Goal: Information Seeking & Learning: Find specific fact

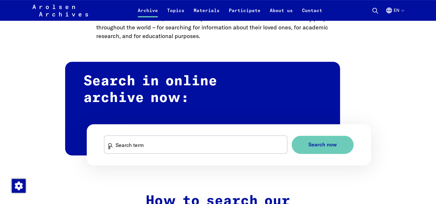
scroll to position [345, 0]
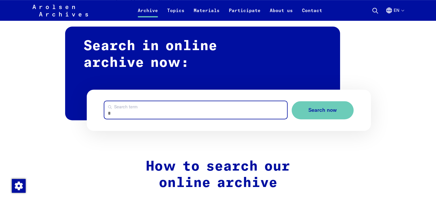
click at [189, 110] on input "Search term" at bounding box center [195, 110] width 183 height 18
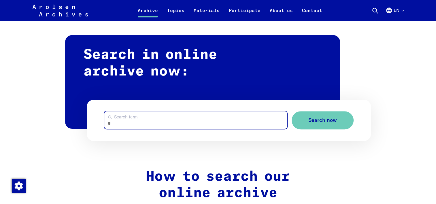
scroll to position [317, 0]
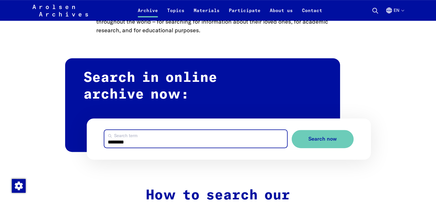
type input "********"
click at [291, 130] on button "Search now" at bounding box center [322, 139] width 62 height 18
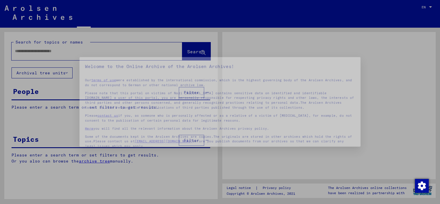
type input "********"
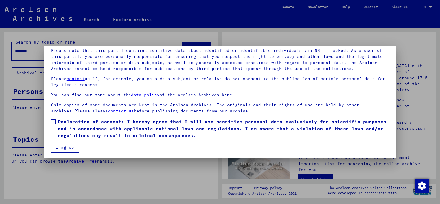
scroll to position [41, 0]
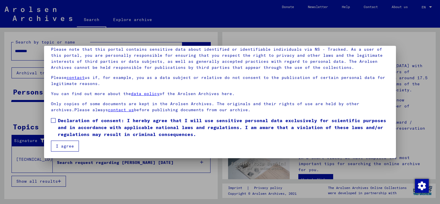
click at [54, 120] on span at bounding box center [53, 120] width 5 height 5
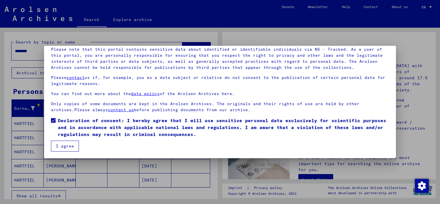
click at [66, 146] on button "I agree" at bounding box center [65, 145] width 28 height 11
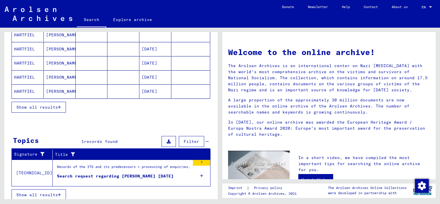
scroll to position [91, 0]
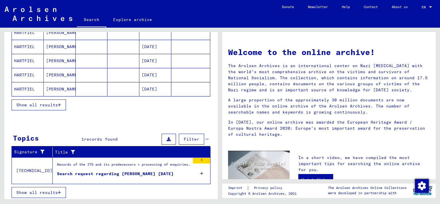
click at [41, 104] on span "Show all results" at bounding box center [36, 104] width 41 height 5
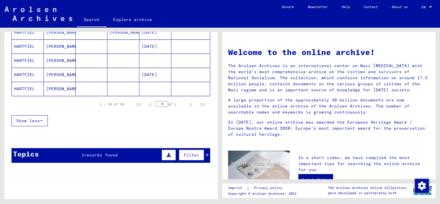
scroll to position [313, 0]
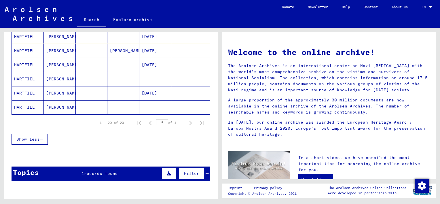
click at [33, 136] on span "Show less" at bounding box center [27, 138] width 23 height 5
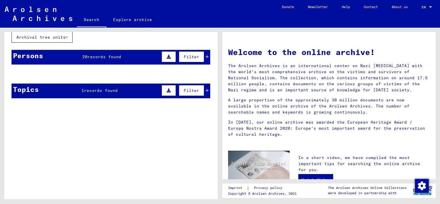
scroll to position [0, 0]
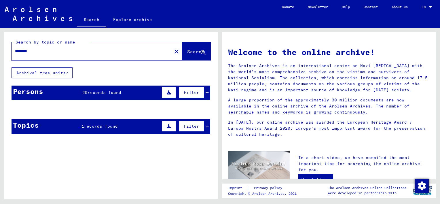
click at [98, 126] on mat-cell at bounding box center [92, 124] width 32 height 14
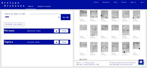
scroll to position [144, 0]
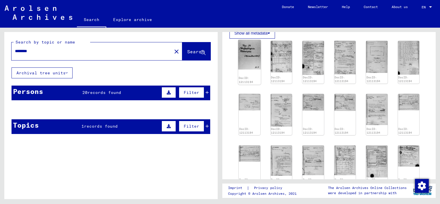
click at [250, 56] on img at bounding box center [249, 55] width 22 height 30
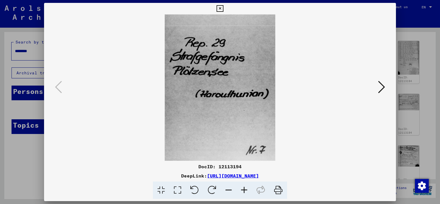
click at [383, 85] on icon at bounding box center [381, 87] width 7 height 14
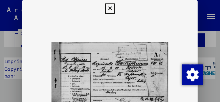
scroll to position [13, 0]
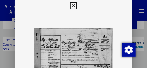
drag, startPoint x: 70, startPoint y: 52, endPoint x: 68, endPoint y: 32, distance: 20.3
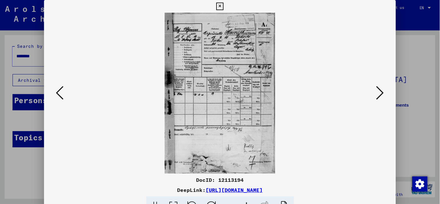
scroll to position [0, 0]
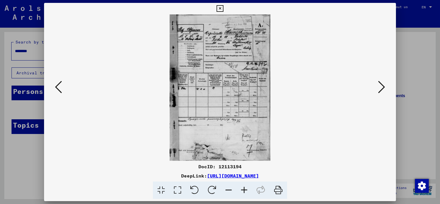
drag, startPoint x: 386, startPoint y: 3, endPoint x: 244, endPoint y: 190, distance: 234.9
click at [244, 190] on icon at bounding box center [244, 190] width 16 height 18
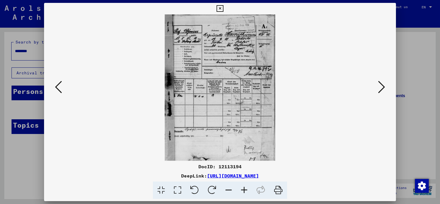
click at [244, 190] on icon at bounding box center [244, 190] width 16 height 18
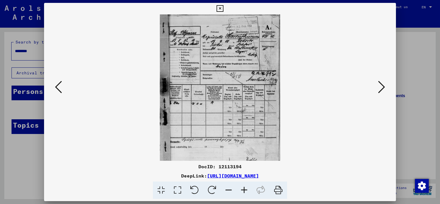
click at [244, 190] on icon at bounding box center [244, 190] width 16 height 18
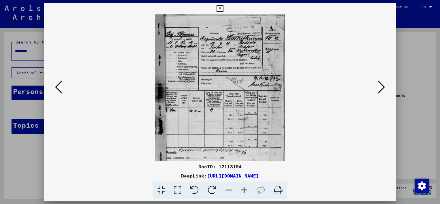
click at [244, 190] on icon at bounding box center [244, 190] width 16 height 18
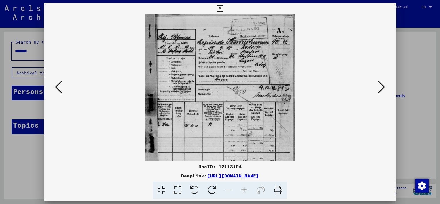
click at [244, 190] on icon at bounding box center [244, 190] width 16 height 18
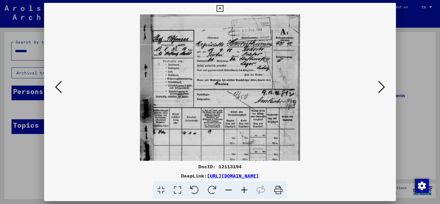
click at [244, 190] on icon at bounding box center [244, 190] width 16 height 18
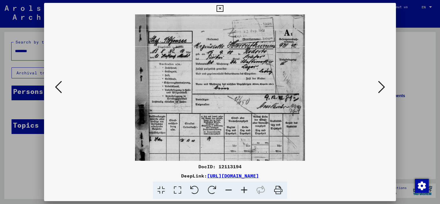
click at [244, 189] on icon at bounding box center [244, 190] width 16 height 18
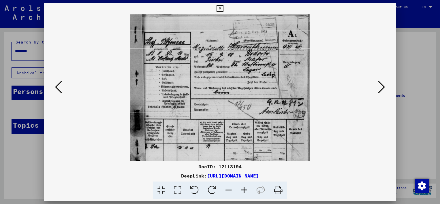
click at [244, 189] on icon at bounding box center [244, 190] width 16 height 18
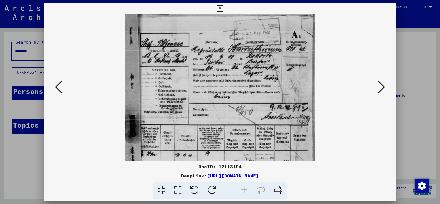
click at [244, 189] on icon at bounding box center [244, 190] width 16 height 18
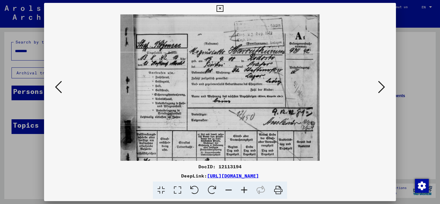
click at [244, 189] on icon at bounding box center [244, 190] width 16 height 18
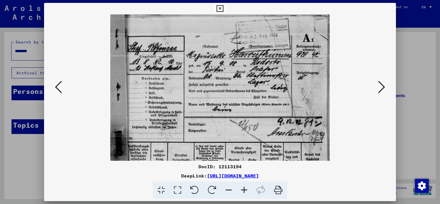
click at [244, 189] on icon at bounding box center [244, 190] width 16 height 18
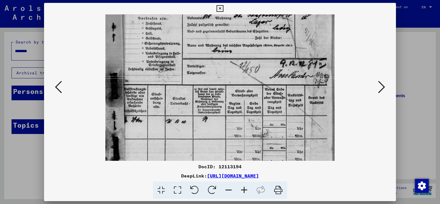
drag, startPoint x: 240, startPoint y: 127, endPoint x: 233, endPoint y: 69, distance: 58.0
click at [233, 69] on img at bounding box center [219, 117] width 229 height 333
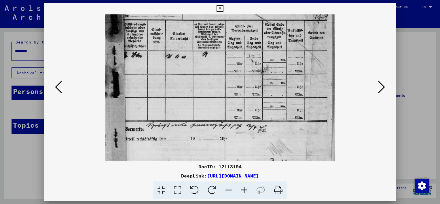
drag, startPoint x: 241, startPoint y: 126, endPoint x: 233, endPoint y: 63, distance: 63.5
click at [233, 63] on img at bounding box center [219, 53] width 229 height 333
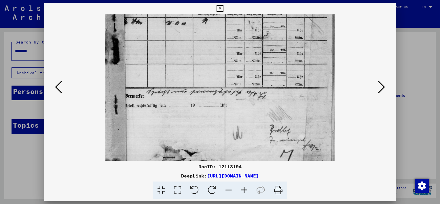
drag, startPoint x: 239, startPoint y: 126, endPoint x: 235, endPoint y: 93, distance: 32.7
click at [235, 93] on img at bounding box center [219, 19] width 229 height 333
click at [379, 87] on icon at bounding box center [381, 87] width 7 height 14
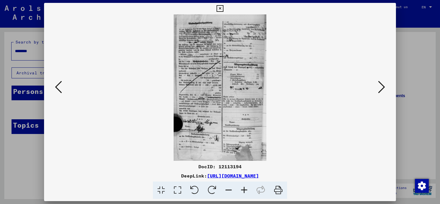
scroll to position [0, 0]
click at [246, 191] on icon at bounding box center [244, 190] width 16 height 18
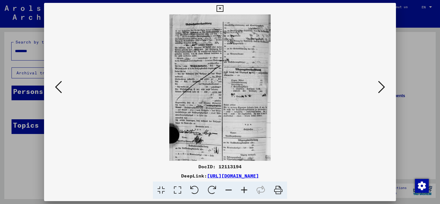
click at [246, 190] on icon at bounding box center [244, 190] width 16 height 18
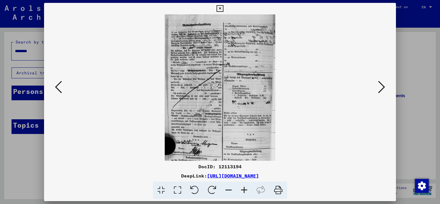
click at [245, 189] on icon at bounding box center [244, 190] width 16 height 18
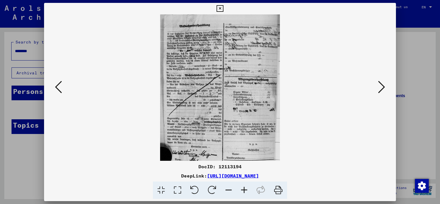
click at [245, 190] on icon at bounding box center [244, 190] width 16 height 18
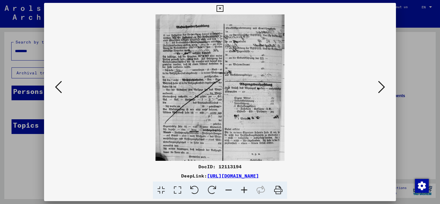
click at [245, 190] on icon at bounding box center [244, 190] width 16 height 18
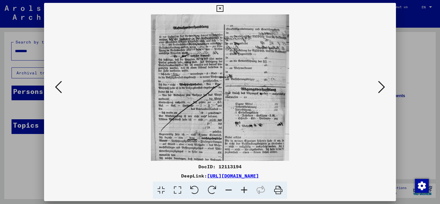
click at [245, 190] on icon at bounding box center [244, 190] width 16 height 18
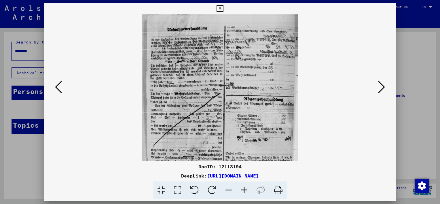
click at [245, 190] on icon at bounding box center [244, 190] width 16 height 18
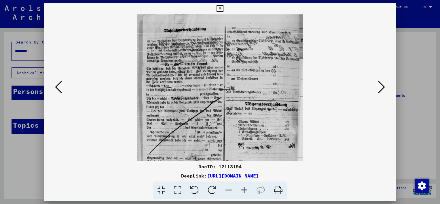
click at [245, 190] on icon at bounding box center [244, 190] width 16 height 18
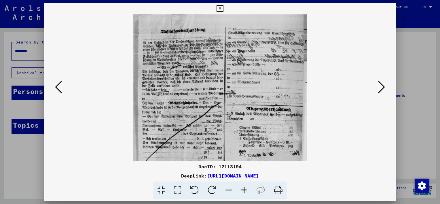
click at [245, 190] on icon at bounding box center [244, 190] width 16 height 18
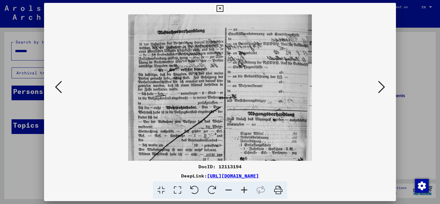
click at [245, 190] on icon at bounding box center [244, 190] width 16 height 18
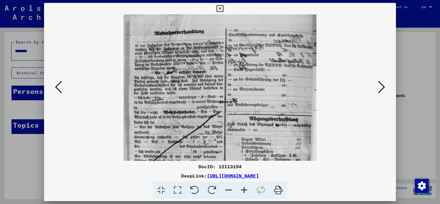
click at [380, 90] on icon at bounding box center [381, 87] width 7 height 14
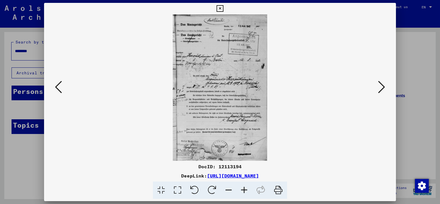
click at [244, 188] on icon at bounding box center [244, 190] width 16 height 18
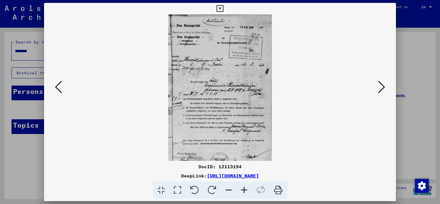
click at [244, 188] on icon at bounding box center [244, 190] width 16 height 18
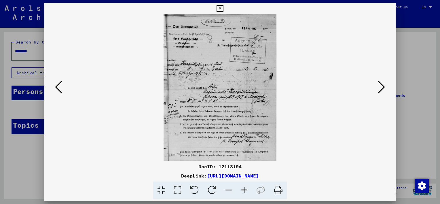
click at [244, 188] on icon at bounding box center [244, 190] width 16 height 18
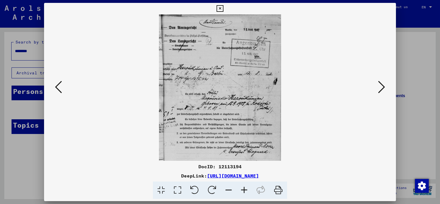
click at [244, 188] on icon at bounding box center [244, 190] width 16 height 18
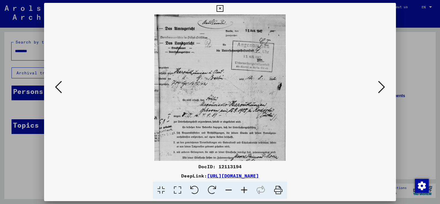
click at [244, 188] on icon at bounding box center [244, 190] width 16 height 18
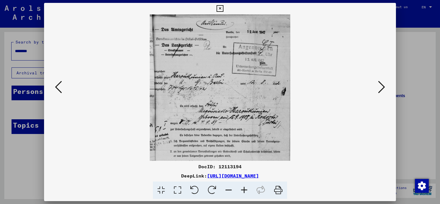
click at [244, 187] on icon at bounding box center [244, 190] width 16 height 18
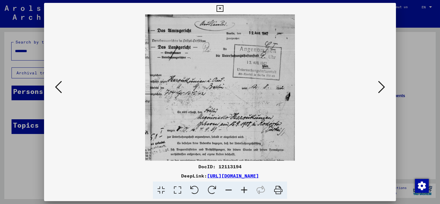
click at [245, 187] on icon at bounding box center [244, 190] width 16 height 18
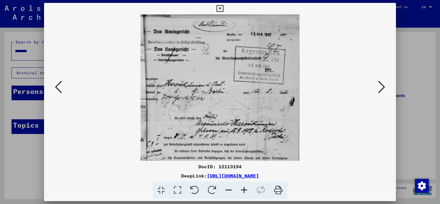
click at [245, 187] on icon at bounding box center [244, 190] width 16 height 18
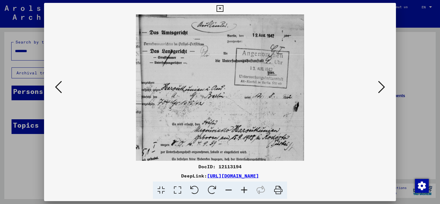
click at [245, 187] on icon at bounding box center [244, 190] width 16 height 18
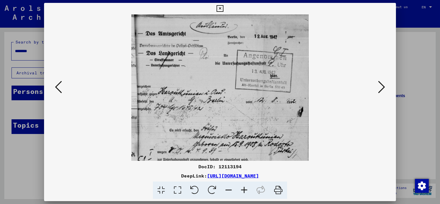
click at [245, 187] on icon at bounding box center [244, 190] width 16 height 18
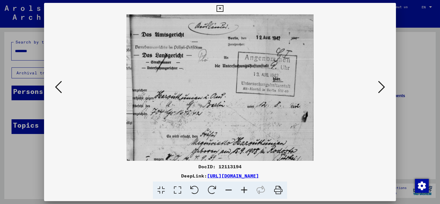
click at [245, 187] on icon at bounding box center [244, 190] width 16 height 18
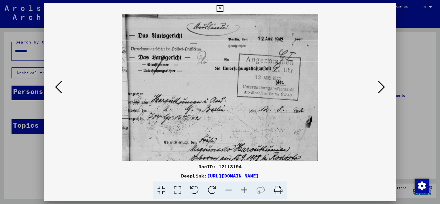
click at [245, 187] on icon at bounding box center [244, 190] width 16 height 18
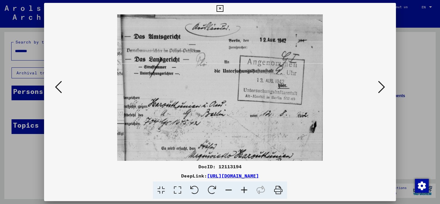
click at [245, 187] on icon at bounding box center [244, 190] width 16 height 18
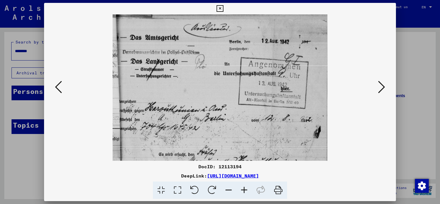
click at [245, 187] on icon at bounding box center [244, 190] width 16 height 18
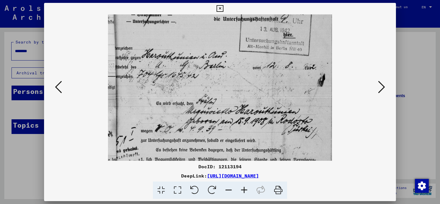
scroll to position [97, 0]
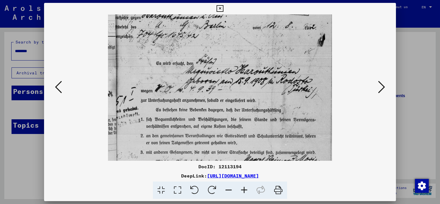
drag, startPoint x: 225, startPoint y: 132, endPoint x: 216, endPoint y: 36, distance: 96.0
click at [216, 36] on img at bounding box center [220, 91] width 224 height 348
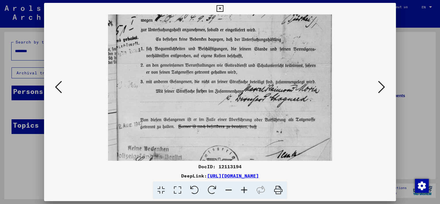
drag, startPoint x: 218, startPoint y: 107, endPoint x: 214, endPoint y: 40, distance: 66.9
click at [214, 40] on img at bounding box center [220, 21] width 224 height 348
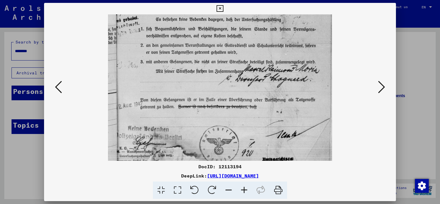
scroll to position [202, 0]
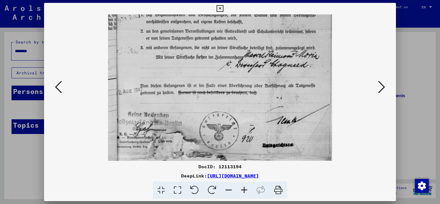
drag, startPoint x: 219, startPoint y: 118, endPoint x: 213, endPoint y: 50, distance: 67.6
click at [219, 10] on icon at bounding box center [219, 8] width 7 height 7
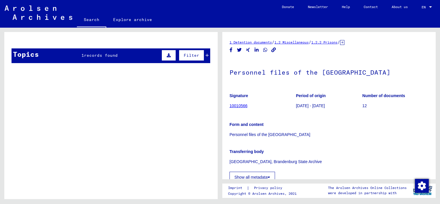
scroll to position [0, 0]
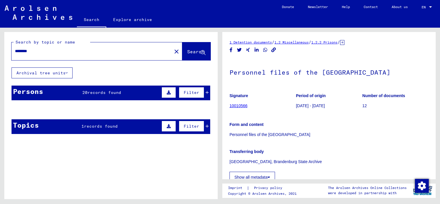
drag, startPoint x: 39, startPoint y: 53, endPoint x: -1, endPoint y: 51, distance: 40.4
click at [0, 51] on html "Suchen Archiv erkunden Spenden Newsletter Hilfe Kontakt Über Uns Search Explore…" at bounding box center [220, 102] width 440 height 204
type input "**********"
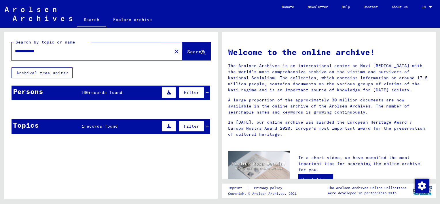
click at [195, 53] on span "Search" at bounding box center [195, 52] width 17 height 6
click at [112, 90] on span "records found" at bounding box center [106, 92] width 34 height 5
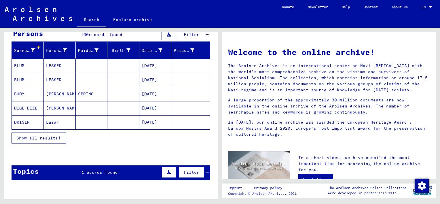
scroll to position [58, 0]
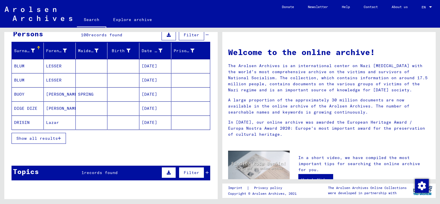
click at [54, 137] on span "Show all results" at bounding box center [36, 138] width 41 height 5
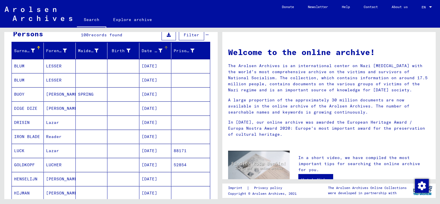
click at [145, 49] on font "Date of birth" at bounding box center [159, 50] width 34 height 5
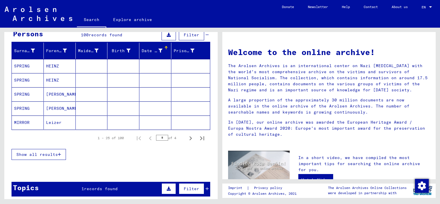
click at [59, 153] on icon "button" at bounding box center [59, 154] width 3 height 4
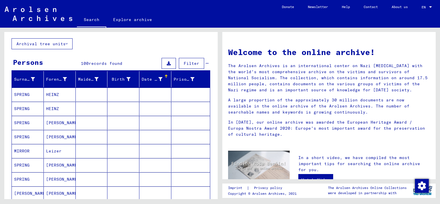
scroll to position [29, 0]
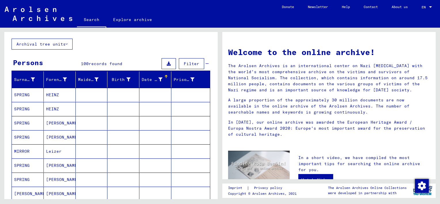
click at [55, 124] on mat-cell "[PERSON_NAME]" at bounding box center [60, 123] width 32 height 14
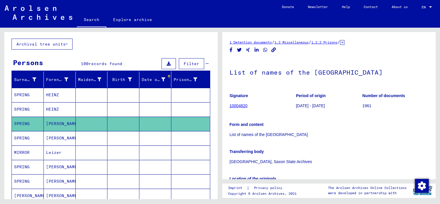
click at [237, 105] on link "10004820" at bounding box center [238, 105] width 18 height 5
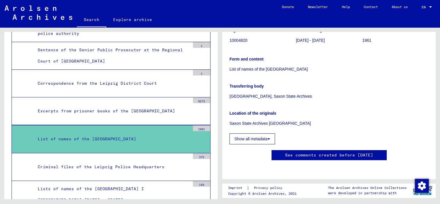
scroll to position [248, 0]
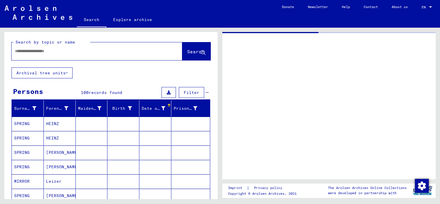
type input "********"
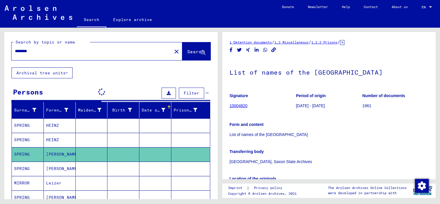
click at [57, 167] on mat-cell "[PERSON_NAME]" at bounding box center [60, 168] width 32 height 14
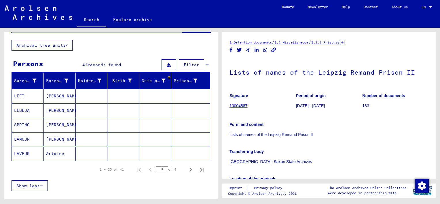
scroll to position [29, 0]
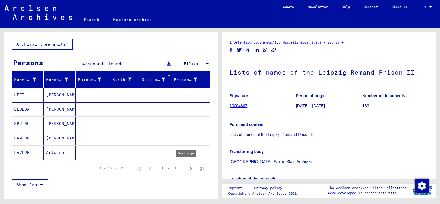
click at [189, 168] on icon "Next page" at bounding box center [190, 168] width 3 height 4
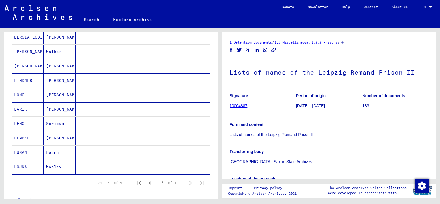
scroll to position [173, 0]
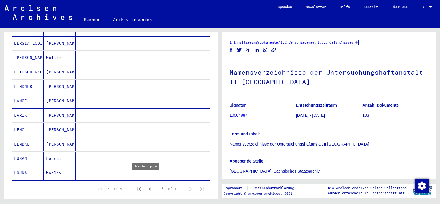
click at [147, 185] on icon "Previous page" at bounding box center [150, 189] width 8 height 8
type input "*"
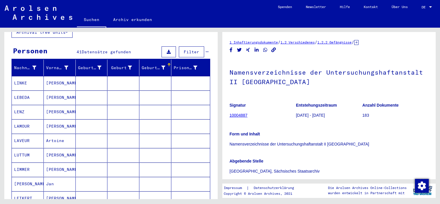
scroll to position [52, 0]
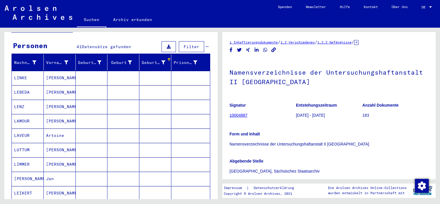
click at [60, 100] on mat-cell "[PERSON_NAME]" at bounding box center [60, 107] width 32 height 14
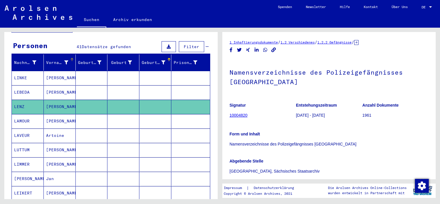
click at [65, 60] on icon at bounding box center [66, 62] width 4 height 4
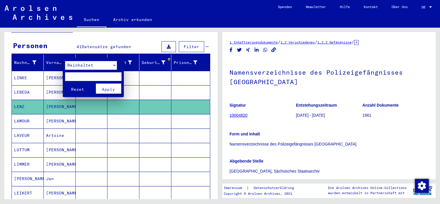
click at [78, 75] on input "text" at bounding box center [93, 76] width 56 height 9
type input "********"
click at [112, 90] on span "Apply" at bounding box center [108, 89] width 13 height 5
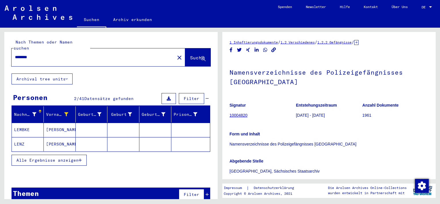
click at [54, 123] on mat-cell "[PERSON_NAME]" at bounding box center [60, 130] width 32 height 14
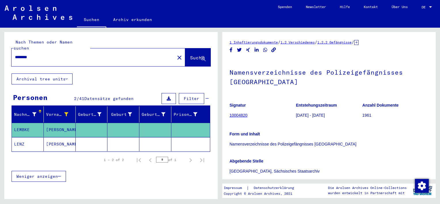
click at [55, 137] on mat-cell "[PERSON_NAME]" at bounding box center [60, 144] width 32 height 14
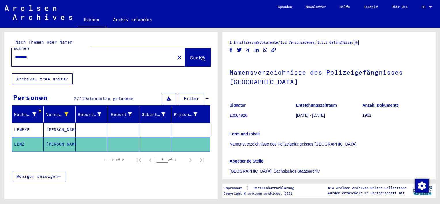
drag, startPoint x: 45, startPoint y: 49, endPoint x: -1, endPoint y: 48, distance: 46.1
click at [0, 48] on html "Suchen Archiv erkunden Spenden Newsletter Hilfe Kontakt Über Uns Suchen Archiv …" at bounding box center [220, 102] width 440 height 204
click at [62, 171] on button "Weniger anzeigen" at bounding box center [39, 176] width 54 height 11
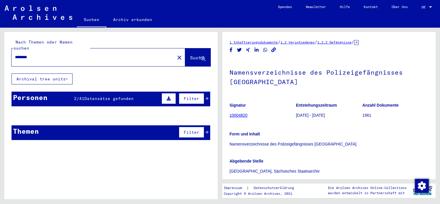
click at [82, 123] on mat-cell at bounding box center [92, 130] width 32 height 14
click at [26, 125] on mat-cell "LEMBKE" at bounding box center [28, 130] width 32 height 14
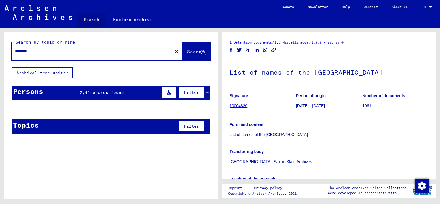
click at [90, 18] on link "Search" at bounding box center [91, 20] width 29 height 15
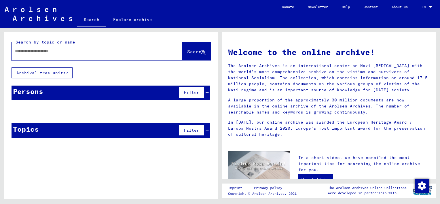
click at [73, 48] on input "text" at bounding box center [90, 51] width 150 height 6
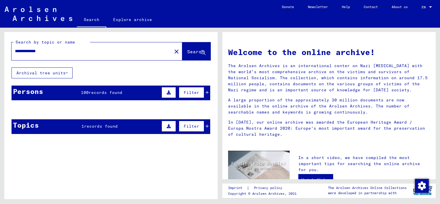
click at [94, 123] on mat-cell at bounding box center [92, 124] width 32 height 14
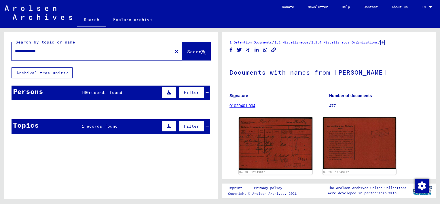
drag, startPoint x: 56, startPoint y: 51, endPoint x: 6, endPoint y: 49, distance: 50.2
click at [6, 50] on div "**********" at bounding box center [110, 49] width 213 height 35
type input "********"
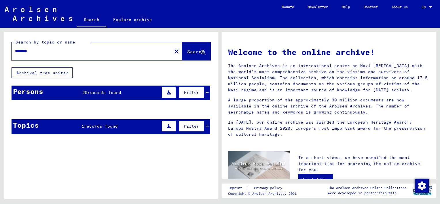
click at [77, 124] on mat-cell at bounding box center [92, 124] width 32 height 14
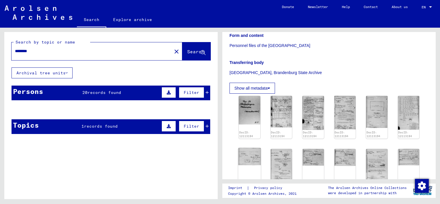
scroll to position [86, 0]
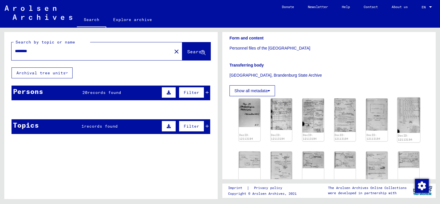
click at [400, 118] on img at bounding box center [408, 115] width 22 height 35
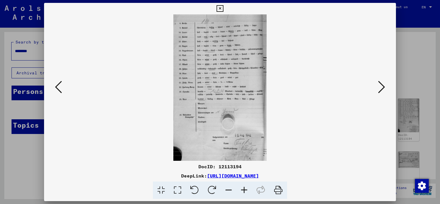
click at [381, 86] on icon at bounding box center [381, 87] width 7 height 14
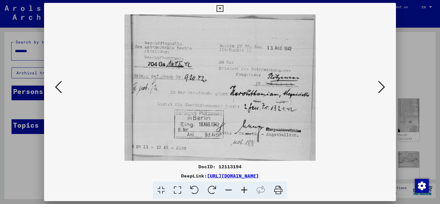
click at [380, 86] on icon at bounding box center [381, 87] width 7 height 14
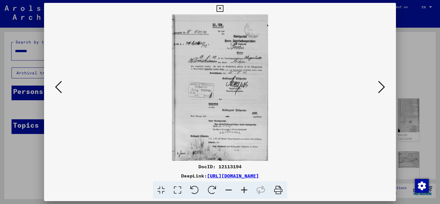
click at [380, 86] on icon at bounding box center [381, 87] width 7 height 14
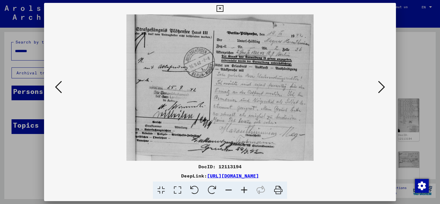
click at [382, 89] on icon at bounding box center [381, 87] width 7 height 14
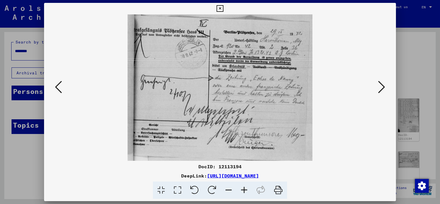
click at [382, 89] on icon at bounding box center [381, 87] width 7 height 14
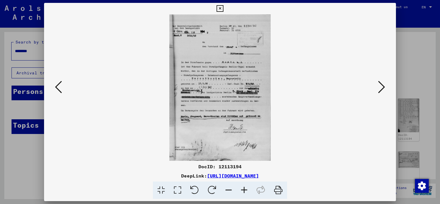
click at [246, 188] on icon at bounding box center [244, 190] width 16 height 18
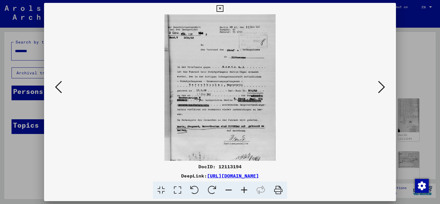
click at [246, 188] on icon at bounding box center [244, 190] width 16 height 18
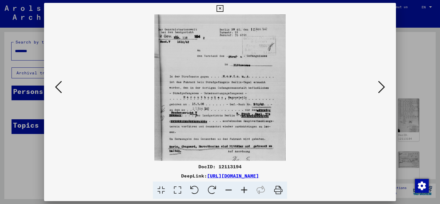
click at [247, 189] on icon at bounding box center [244, 190] width 16 height 18
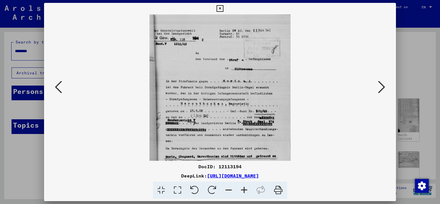
click at [247, 189] on icon at bounding box center [244, 190] width 16 height 18
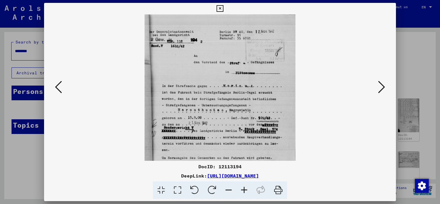
click at [247, 189] on icon at bounding box center [244, 190] width 16 height 18
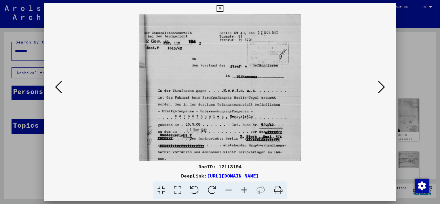
click at [247, 189] on icon at bounding box center [244, 190] width 16 height 18
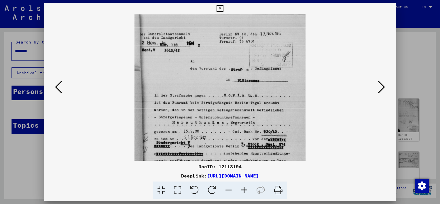
click at [247, 189] on icon at bounding box center [244, 190] width 16 height 18
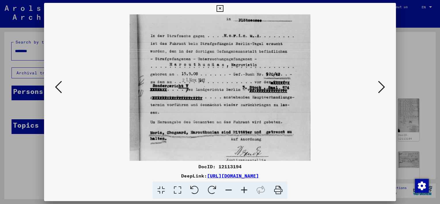
drag, startPoint x: 230, startPoint y: 115, endPoint x: 230, endPoint y: 52, distance: 62.8
click at [230, 52] on img at bounding box center [220, 80] width 181 height 261
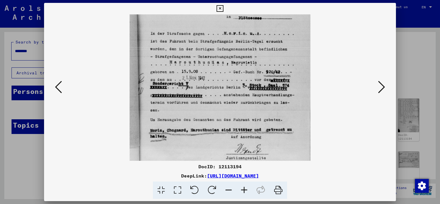
scroll to position [88, 0]
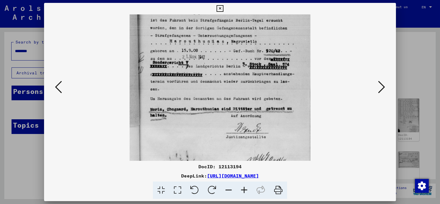
drag, startPoint x: 230, startPoint y: 113, endPoint x: 236, endPoint y: 89, distance: 24.4
click at [236, 89] on img at bounding box center [220, 57] width 181 height 261
click at [379, 88] on icon at bounding box center [381, 87] width 7 height 14
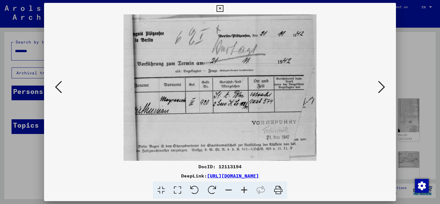
click at [379, 88] on icon at bounding box center [381, 87] width 7 height 14
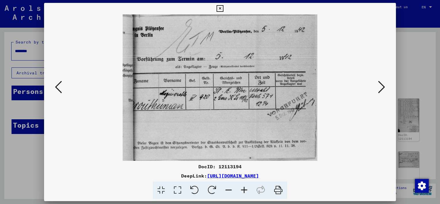
click at [379, 88] on icon at bounding box center [381, 87] width 7 height 14
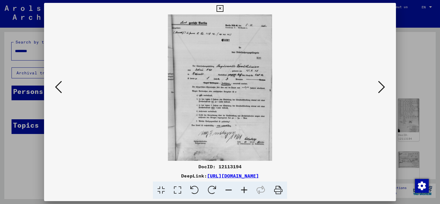
click at [381, 87] on icon at bounding box center [381, 87] width 7 height 14
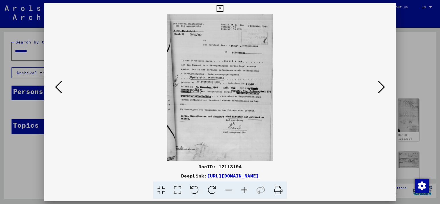
click at [381, 87] on icon at bounding box center [381, 87] width 7 height 14
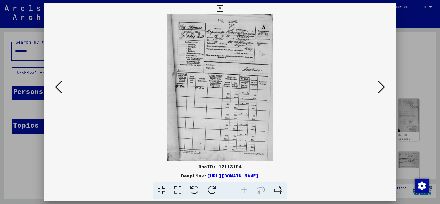
click at [381, 87] on icon at bounding box center [381, 87] width 7 height 14
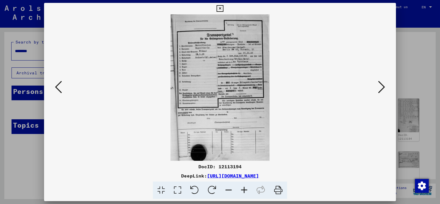
click at [244, 190] on icon at bounding box center [244, 190] width 16 height 18
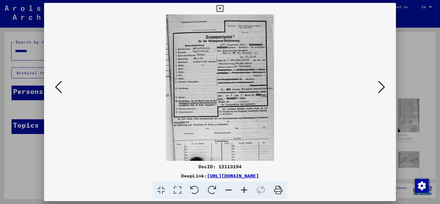
click at [244, 189] on icon at bounding box center [244, 190] width 16 height 18
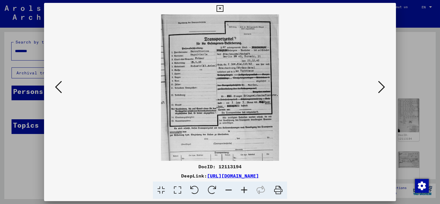
click at [244, 189] on icon at bounding box center [244, 190] width 16 height 18
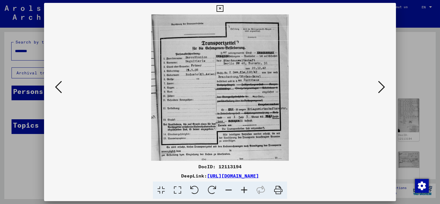
click at [244, 189] on icon at bounding box center [244, 190] width 16 height 18
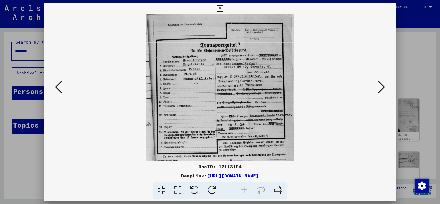
click at [244, 189] on icon at bounding box center [244, 190] width 16 height 18
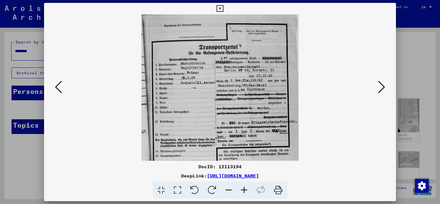
click at [244, 189] on icon at bounding box center [244, 190] width 16 height 18
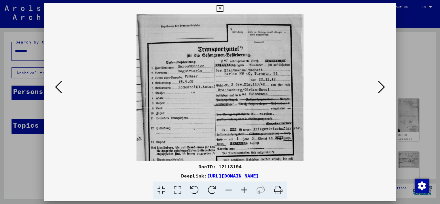
click at [244, 189] on icon at bounding box center [244, 190] width 16 height 18
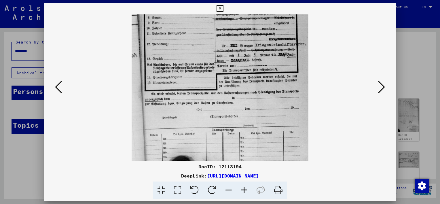
drag, startPoint x: 249, startPoint y: 135, endPoint x: 264, endPoint y: 46, distance: 90.2
click at [264, 46] on img at bounding box center [220, 54] width 176 height 261
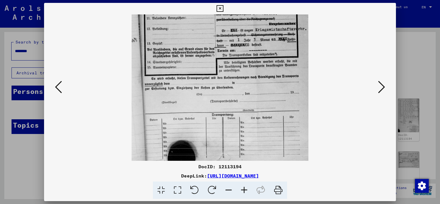
scroll to position [115, 0]
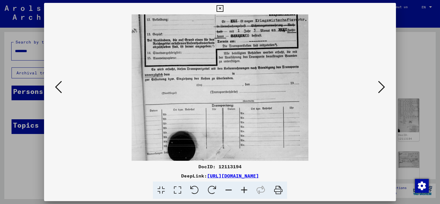
drag, startPoint x: 264, startPoint y: 90, endPoint x: 264, endPoint y: 38, distance: 51.5
click at [264, 38] on img at bounding box center [220, 29] width 176 height 261
click at [381, 88] on icon at bounding box center [381, 87] width 7 height 14
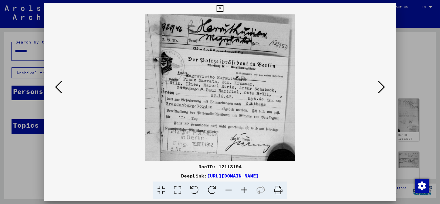
click at [381, 87] on icon at bounding box center [381, 87] width 7 height 14
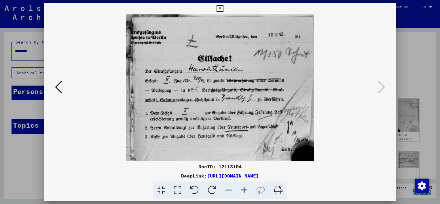
click at [221, 7] on icon at bounding box center [219, 8] width 7 height 7
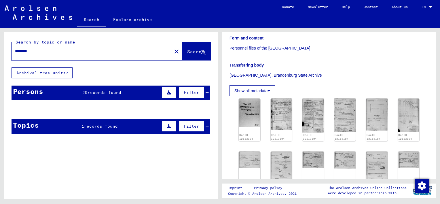
click at [109, 90] on span "records found" at bounding box center [105, 92] width 34 height 5
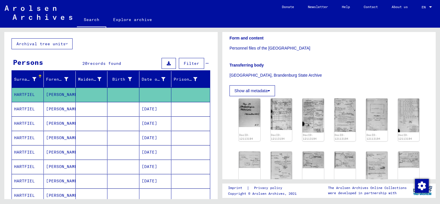
scroll to position [29, 0]
click at [58, 94] on mat-cell "[PERSON_NAME]" at bounding box center [60, 95] width 32 height 14
click at [52, 94] on mat-cell "[PERSON_NAME]" at bounding box center [60, 95] width 32 height 14
click at [53, 106] on mat-cell "[PERSON_NAME]" at bounding box center [60, 109] width 32 height 14
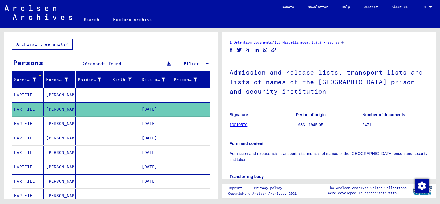
click at [55, 126] on mat-cell "[PERSON_NAME]" at bounding box center [60, 124] width 32 height 14
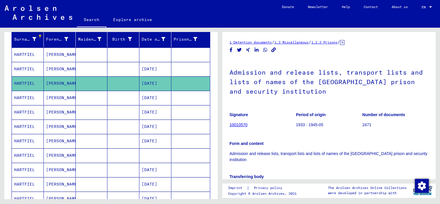
scroll to position [86, 0]
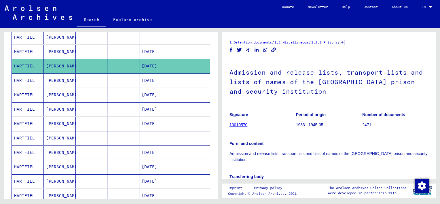
click at [54, 80] on mat-cell "[PERSON_NAME]" at bounding box center [60, 80] width 32 height 14
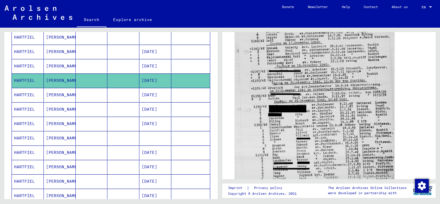
scroll to position [259, 0]
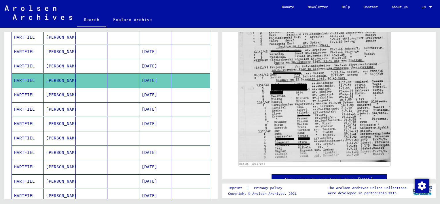
click at [26, 150] on mat-cell "HARTFIEL" at bounding box center [28, 152] width 32 height 14
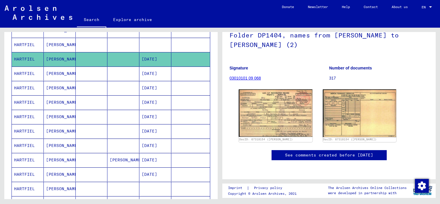
scroll to position [173, 0]
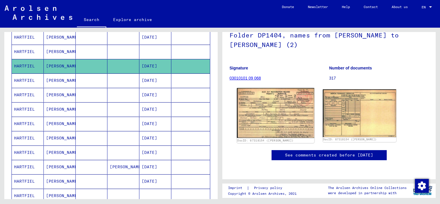
click at [269, 88] on img at bounding box center [275, 113] width 77 height 50
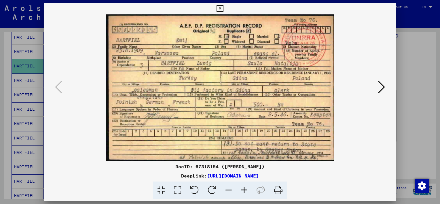
click at [220, 8] on icon at bounding box center [219, 8] width 7 height 7
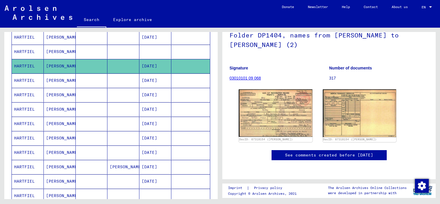
click at [48, 80] on mat-cell "[PERSON_NAME]" at bounding box center [60, 80] width 32 height 14
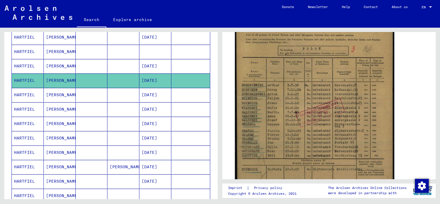
scroll to position [115, 0]
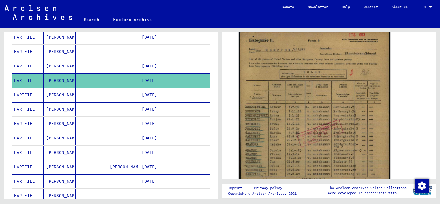
click at [58, 93] on mat-cell "[PERSON_NAME]" at bounding box center [60, 95] width 32 height 14
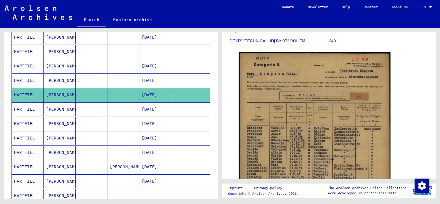
scroll to position [115, 0]
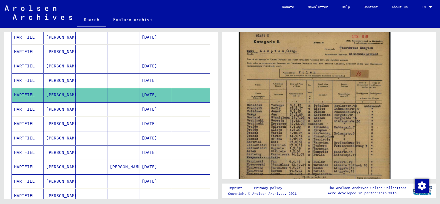
click at [58, 109] on mat-cell "[PERSON_NAME]" at bounding box center [60, 109] width 32 height 14
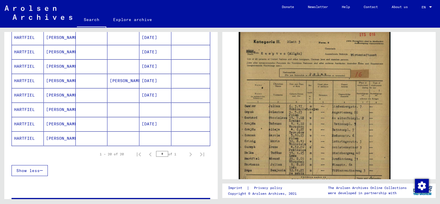
scroll to position [259, 0]
click at [55, 76] on mat-cell "[PERSON_NAME]" at bounding box center [60, 80] width 32 height 14
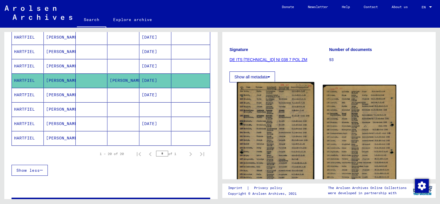
scroll to position [58, 0]
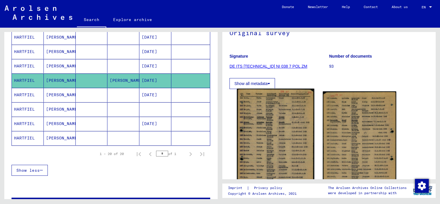
click at [275, 126] on img at bounding box center [275, 143] width 77 height 109
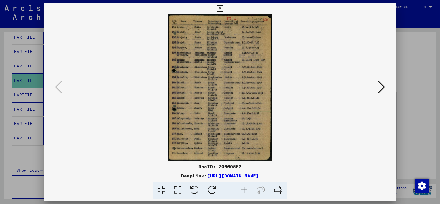
click at [244, 191] on icon at bounding box center [244, 190] width 16 height 18
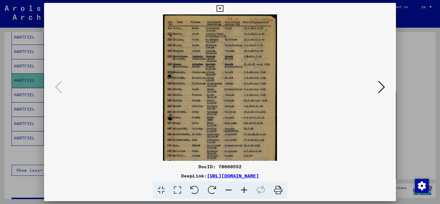
click at [244, 191] on icon at bounding box center [244, 190] width 16 height 18
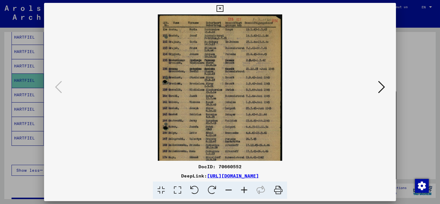
click at [244, 191] on icon at bounding box center [244, 190] width 16 height 18
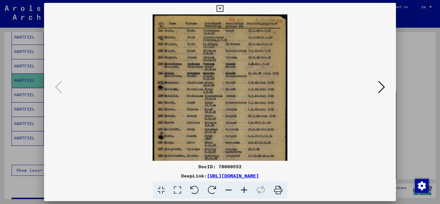
click at [244, 191] on icon at bounding box center [244, 190] width 16 height 18
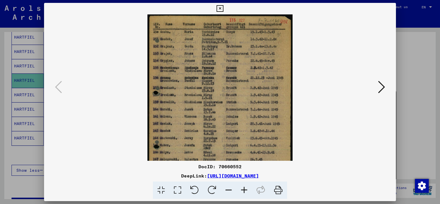
click at [244, 191] on icon at bounding box center [244, 190] width 16 height 18
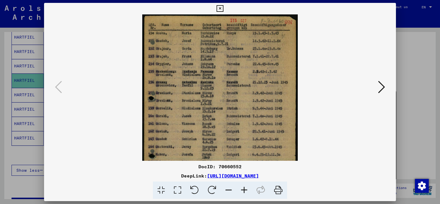
click at [244, 191] on icon at bounding box center [244, 190] width 16 height 18
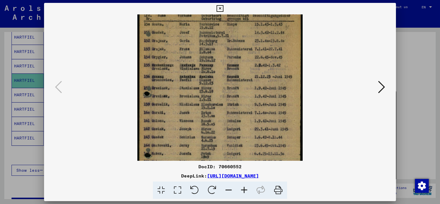
scroll to position [86, 0]
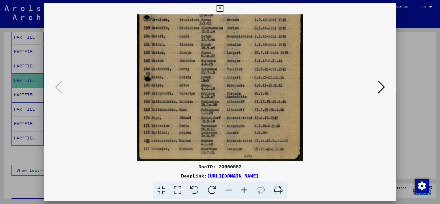
drag, startPoint x: 230, startPoint y: 137, endPoint x: 235, endPoint y: 35, distance: 102.6
click at [235, 35] on img at bounding box center [220, 44] width 166 height 233
click at [221, 10] on icon at bounding box center [219, 8] width 7 height 7
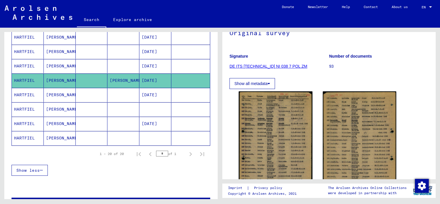
click at [54, 136] on mat-cell "[PERSON_NAME]" at bounding box center [60, 138] width 32 height 14
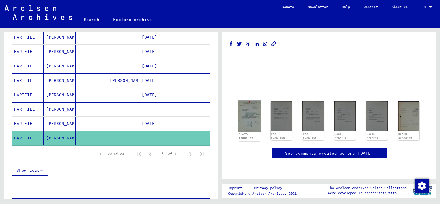
click at [250, 100] on img at bounding box center [249, 116] width 22 height 32
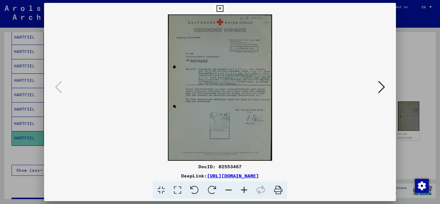
click at [244, 191] on icon at bounding box center [244, 190] width 16 height 18
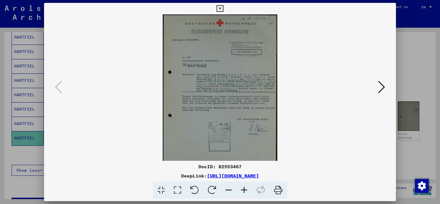
click at [244, 191] on icon at bounding box center [244, 190] width 16 height 18
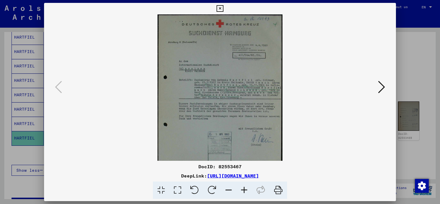
click at [244, 191] on icon at bounding box center [244, 190] width 16 height 18
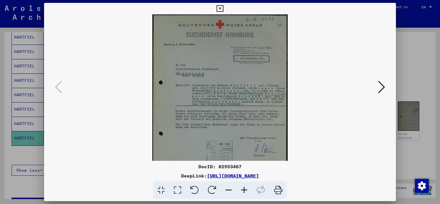
click at [244, 191] on icon at bounding box center [244, 190] width 16 height 18
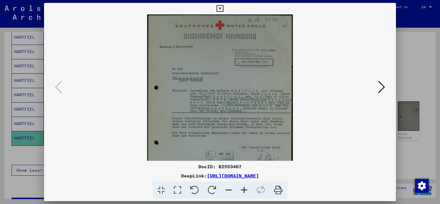
click at [244, 191] on icon at bounding box center [244, 190] width 16 height 18
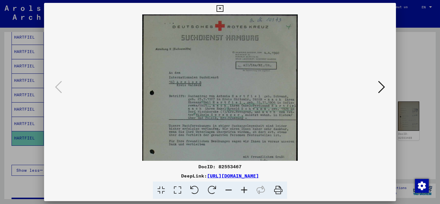
click at [244, 191] on icon at bounding box center [244, 190] width 16 height 18
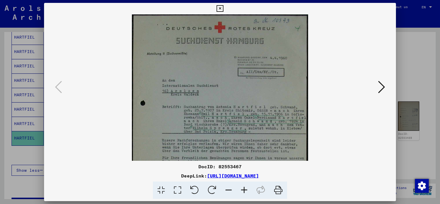
click at [244, 191] on icon at bounding box center [244, 190] width 16 height 18
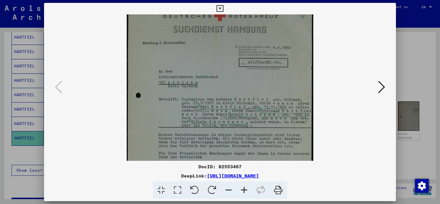
scroll to position [14, 0]
drag, startPoint x: 249, startPoint y: 138, endPoint x: 249, endPoint y: 123, distance: 14.7
click at [249, 123] on img at bounding box center [220, 130] width 187 height 261
click at [219, 7] on icon at bounding box center [219, 8] width 7 height 7
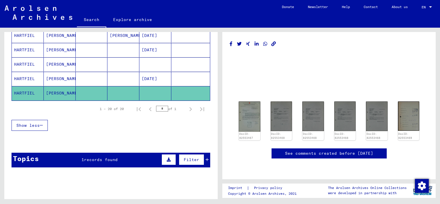
scroll to position [318, 0]
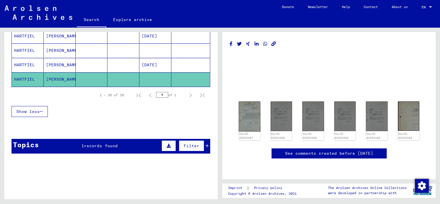
click at [117, 144] on div "Topics 1 records found Filter" at bounding box center [111, 146] width 199 height 15
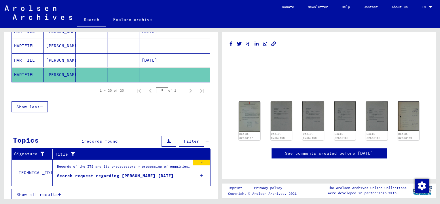
scroll to position [322, 0]
click at [143, 167] on div "Records of the ITS and its predecessors > processing of enquiries > case-relate…" at bounding box center [123, 168] width 133 height 8
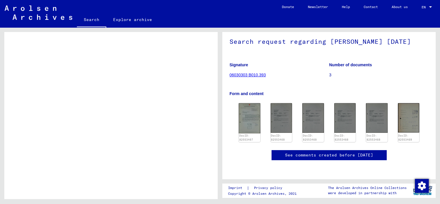
scroll to position [74, 0]
